Goal: Task Accomplishment & Management: Use online tool/utility

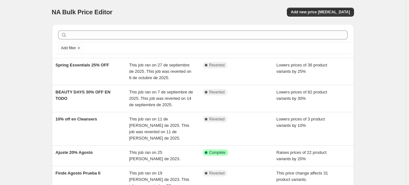
click at [40, 31] on div "NA Bulk Price Editor. This page is ready NA Bulk Price Editor Add new price cha…" at bounding box center [203, 148] width 406 height 296
drag, startPoint x: 60, startPoint y: 14, endPoint x: 116, endPoint y: 11, distance: 56.1
click at [116, 11] on div "NA Bulk Price Editor" at bounding box center [124, 12] width 145 height 9
drag, startPoint x: 113, startPoint y: 13, endPoint x: 44, endPoint y: 19, distance: 69.4
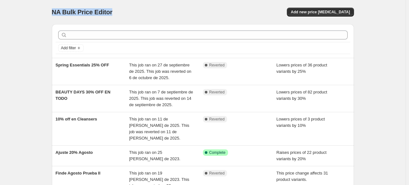
click at [44, 19] on div "NA Bulk Price Editor. This page is ready NA Bulk Price Editor Add new price cha…" at bounding box center [203, 148] width 406 height 296
click at [63, 7] on div "NA Bulk Price Editor. This page is ready NA Bulk Price Editor Add new price cha…" at bounding box center [203, 12] width 302 height 24
click at [62, 10] on span "NA Bulk Price Editor" at bounding box center [82, 12] width 61 height 7
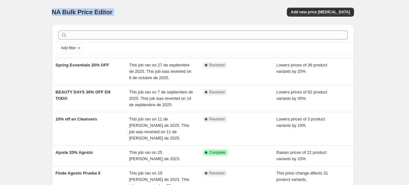
click at [55, 14] on span "NA Bulk Price Editor" at bounding box center [82, 12] width 61 height 7
drag, startPoint x: 55, startPoint y: 14, endPoint x: 120, endPoint y: 10, distance: 65.7
click at [120, 10] on div "NA Bulk Price Editor" at bounding box center [124, 12] width 145 height 9
click at [112, 12] on span "NA Bulk Price Editor" at bounding box center [82, 12] width 61 height 7
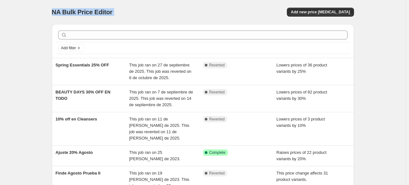
click at [112, 12] on span "NA Bulk Price Editor" at bounding box center [82, 12] width 61 height 7
click at [87, 15] on span "NA Bulk Price Editor" at bounding box center [82, 12] width 61 height 7
click at [110, 7] on div "NA Bulk Price Editor. This page is ready NA Bulk Price Editor Add new price cha…" at bounding box center [203, 12] width 302 height 24
drag, startPoint x: 113, startPoint y: 12, endPoint x: 39, endPoint y: 20, distance: 74.3
click at [39, 20] on div "NA Bulk Price Editor. This page is ready NA Bulk Price Editor Add new price cha…" at bounding box center [203, 148] width 406 height 296
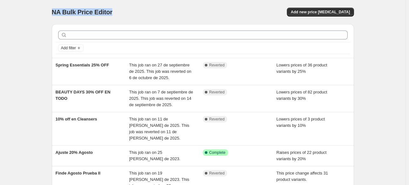
click at [85, 9] on span "NA Bulk Price Editor" at bounding box center [82, 12] width 61 height 7
click at [113, 8] on div "NA Bulk Price Editor" at bounding box center [124, 12] width 145 height 9
drag, startPoint x: 114, startPoint y: 14, endPoint x: 51, endPoint y: 14, distance: 63.0
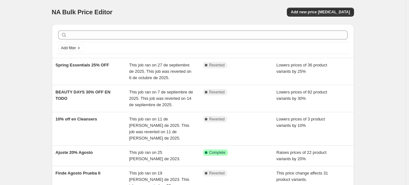
click at [52, 20] on div "NA Bulk Price Editor. This page is ready NA Bulk Price Editor Add new price cha…" at bounding box center [203, 148] width 318 height 296
click at [51, 14] on div "NA Bulk Price Editor. This page is ready NA Bulk Price Editor Add new price cha…" at bounding box center [203, 148] width 318 height 296
click at [57, 13] on span "NA Bulk Price Editor" at bounding box center [82, 12] width 61 height 7
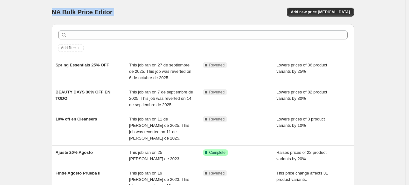
click at [88, 10] on span "NA Bulk Price Editor" at bounding box center [82, 12] width 61 height 7
click at [98, 15] on span "NA Bulk Price Editor" at bounding box center [82, 12] width 61 height 7
drag, startPoint x: 115, startPoint y: 13, endPoint x: 45, endPoint y: 16, distance: 69.4
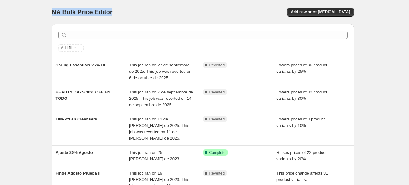
click at [45, 16] on div "NA Bulk Price Editor. This page is ready NA Bulk Price Editor Add new price cha…" at bounding box center [203, 148] width 406 height 296
click at [52, 14] on div "NA Bulk Price Editor. This page is ready NA Bulk Price Editor Add new price cha…" at bounding box center [203, 148] width 318 height 296
click at [59, 10] on span "NA Bulk Price Editor" at bounding box center [82, 12] width 61 height 7
click at [53, 14] on div "NA Bulk Price Editor. This page is ready NA Bulk Price Editor Add new price cha…" at bounding box center [203, 148] width 318 height 296
drag, startPoint x: 55, startPoint y: 12, endPoint x: 119, endPoint y: 9, distance: 63.8
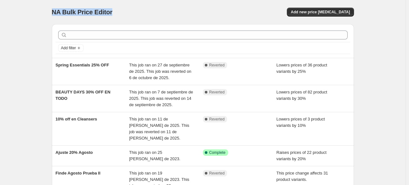
click at [119, 9] on div "NA Bulk Price Editor" at bounding box center [124, 12] width 145 height 9
click at [70, 17] on div "NA Bulk Price Editor. This page is ready NA Bulk Price Editor Add new price cha…" at bounding box center [203, 12] width 302 height 24
click at [64, 15] on span "NA Bulk Price Editor" at bounding box center [82, 12] width 61 height 7
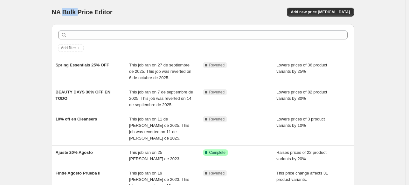
click at [64, 15] on span "NA Bulk Price Editor" at bounding box center [82, 12] width 61 height 7
click at [61, 11] on span "NA Bulk Price Editor" at bounding box center [82, 12] width 61 height 7
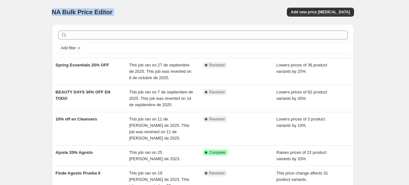
click at [81, 17] on div "NA Bulk Price Editor. This page is ready NA Bulk Price Editor Add new price cha…" at bounding box center [203, 12] width 302 height 24
click at [82, 14] on span "NA Bulk Price Editor" at bounding box center [82, 12] width 61 height 7
click at [82, 13] on span "NA Bulk Price Editor" at bounding box center [82, 12] width 61 height 7
click at [83, 12] on span "NA Bulk Price Editor" at bounding box center [82, 12] width 61 height 7
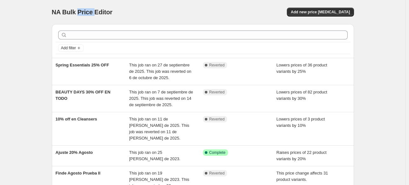
click at [83, 12] on span "NA Bulk Price Editor" at bounding box center [82, 12] width 61 height 7
click at [181, 5] on div "NA Bulk Price Editor. This page is ready NA Bulk Price Editor Add new price cha…" at bounding box center [203, 12] width 302 height 24
click at [111, 14] on span "NA Bulk Price Editor" at bounding box center [82, 12] width 61 height 7
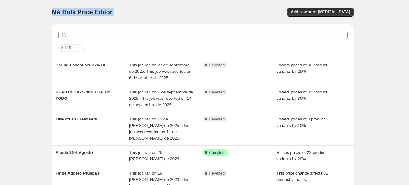
click at [111, 14] on span "NA Bulk Price Editor" at bounding box center [82, 12] width 61 height 7
click at [95, 14] on span "NA Bulk Price Editor" at bounding box center [82, 12] width 61 height 7
click at [94, 14] on span "NA Bulk Price Editor" at bounding box center [82, 12] width 61 height 7
click at [83, 14] on span "NA Bulk Price Editor" at bounding box center [82, 12] width 61 height 7
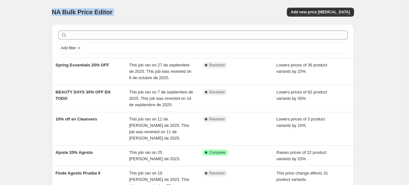
click at [83, 14] on span "NA Bulk Price Editor" at bounding box center [82, 12] width 61 height 7
click at [83, 15] on span "NA Bulk Price Editor" at bounding box center [82, 12] width 61 height 7
click at [100, 16] on div "NA Bulk Price Editor" at bounding box center [124, 12] width 145 height 9
click at [108, 10] on span "NA Bulk Price Editor" at bounding box center [82, 12] width 61 height 7
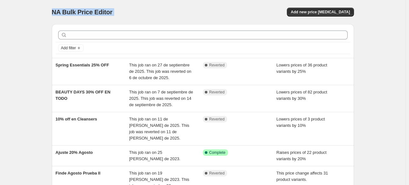
click at [108, 10] on span "NA Bulk Price Editor" at bounding box center [82, 12] width 61 height 7
click at [125, 14] on div "NA Bulk Price Editor" at bounding box center [124, 12] width 145 height 9
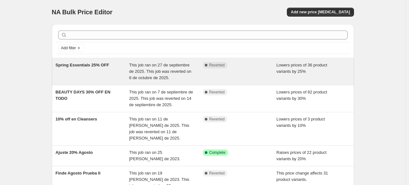
click at [106, 78] on div "Spring Essentials 25% OFF" at bounding box center [93, 71] width 74 height 19
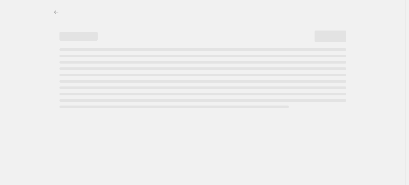
select select "percentage"
select select "collection"
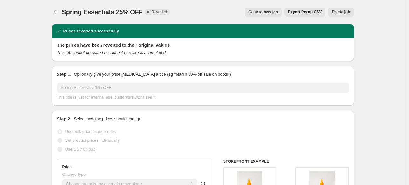
click at [121, 15] on span "Spring Essentials 25% OFF" at bounding box center [102, 12] width 81 height 7
click at [265, 11] on span "Copy to new job" at bounding box center [264, 12] width 30 height 5
select select "percentage"
select select "collection"
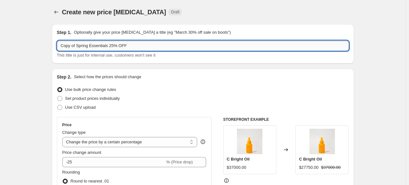
click at [94, 44] on input "Copy of Spring Essentials 25% OFF" at bounding box center [203, 46] width 292 height 10
click at [65, 44] on input "Mothers Essentials" at bounding box center [203, 46] width 292 height 10
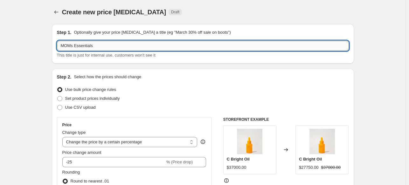
click at [108, 46] on input "MOMs Essentials" at bounding box center [203, 46] width 292 height 10
type input "MOMs Essentials 20% OFF"
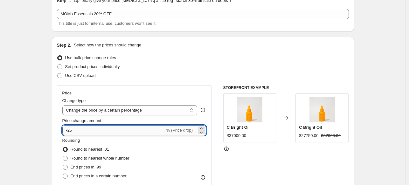
click at [76, 133] on input "-25" at bounding box center [113, 130] width 103 height 10
type input "-20"
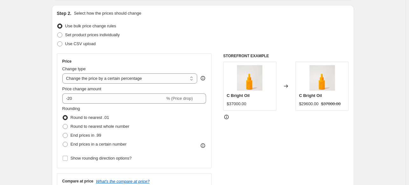
scroll to position [127, 0]
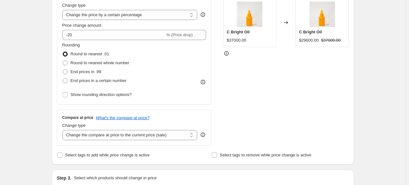
click at [116, 134] on select "Change the compare at price to the current price (sale) Change the compare at p…" at bounding box center [129, 135] width 135 height 10
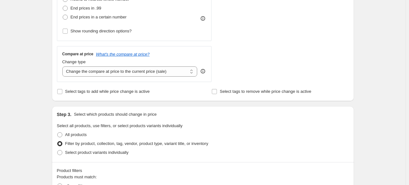
scroll to position [255, 0]
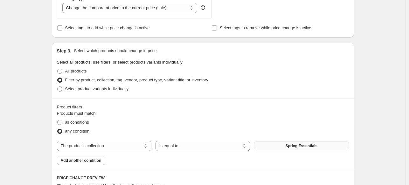
click at [281, 145] on button "Spring Essentials" at bounding box center [301, 146] width 95 height 9
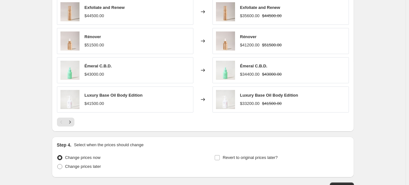
scroll to position [509, 0]
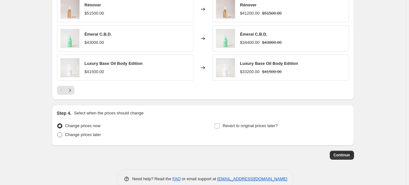
click at [77, 132] on span "Change prices later" at bounding box center [83, 134] width 36 height 5
click at [58, 132] on input "Change prices later" at bounding box center [57, 132] width 0 height 0
radio input "true"
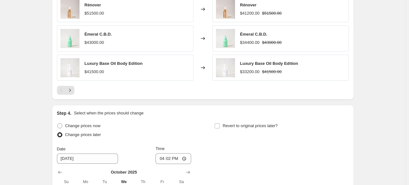
scroll to position [541, 0]
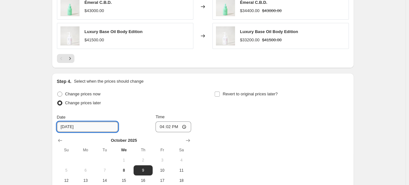
click at [74, 127] on input "10/9/2025" at bounding box center [87, 127] width 61 height 10
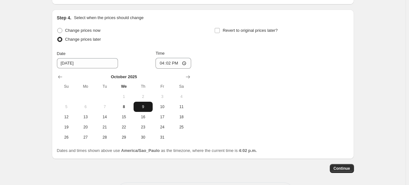
click at [138, 103] on button "9" at bounding box center [143, 107] width 19 height 10
click at [169, 63] on input "16:02" at bounding box center [174, 63] width 36 height 11
type input "08:00"
click at [250, 99] on div "Change prices now Change prices later Date 10/9/2025 Time 08:00 October 2025 Su…" at bounding box center [203, 84] width 292 height 116
click at [219, 26] on label "Revert to original prices later?" at bounding box center [245, 30] width 63 height 9
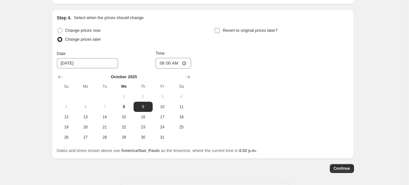
click at [219, 28] on input "Revert to original prices later?" at bounding box center [217, 30] width 5 height 5
checkbox input "true"
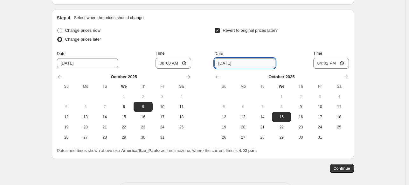
click at [242, 65] on input "10/15/2025" at bounding box center [244, 63] width 61 height 10
click at [227, 129] on span "19" at bounding box center [224, 127] width 14 height 5
type input "10/19/2025"
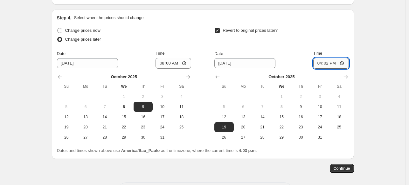
click at [332, 64] on input "16:02" at bounding box center [331, 63] width 36 height 11
type input "23:02"
click at [245, 127] on span "20" at bounding box center [243, 127] width 14 height 5
type input "10/20/2025"
click at [327, 65] on input "23:02" at bounding box center [331, 63] width 36 height 11
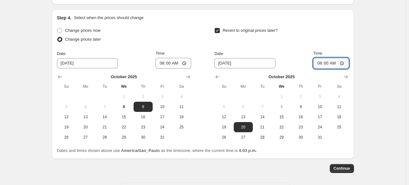
click at [327, 65] on input "08:00" at bounding box center [331, 63] width 36 height 11
type input "10:00"
click at [333, 26] on div "Revert to original prices later?" at bounding box center [281, 35] width 134 height 19
click at [348, 169] on span "Continue" at bounding box center [342, 168] width 17 height 5
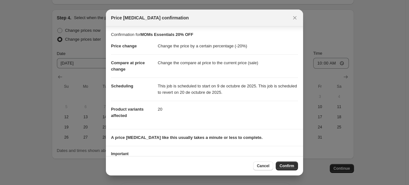
scroll to position [22, 0]
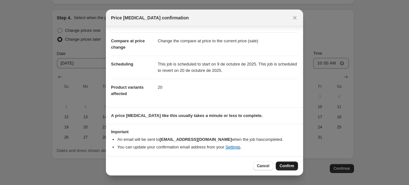
click at [290, 166] on span "Confirm" at bounding box center [287, 166] width 15 height 5
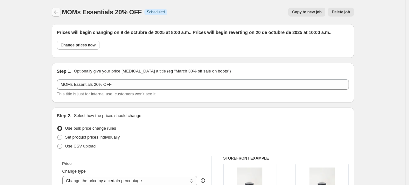
click at [57, 11] on icon "Price change jobs" at bounding box center [56, 12] width 6 height 6
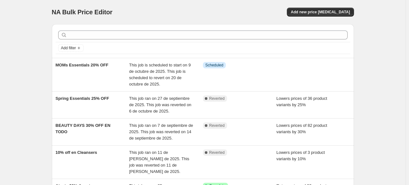
click at [19, 39] on div "NA Bulk Price Editor. This page is ready NA Bulk Price Editor Add new price cha…" at bounding box center [203, 164] width 406 height 329
click at [11, 23] on div "NA Bulk Price Editor. This page is ready NA Bulk Price Editor Add new price cha…" at bounding box center [203, 164] width 406 height 329
